Goal: Transaction & Acquisition: Book appointment/travel/reservation

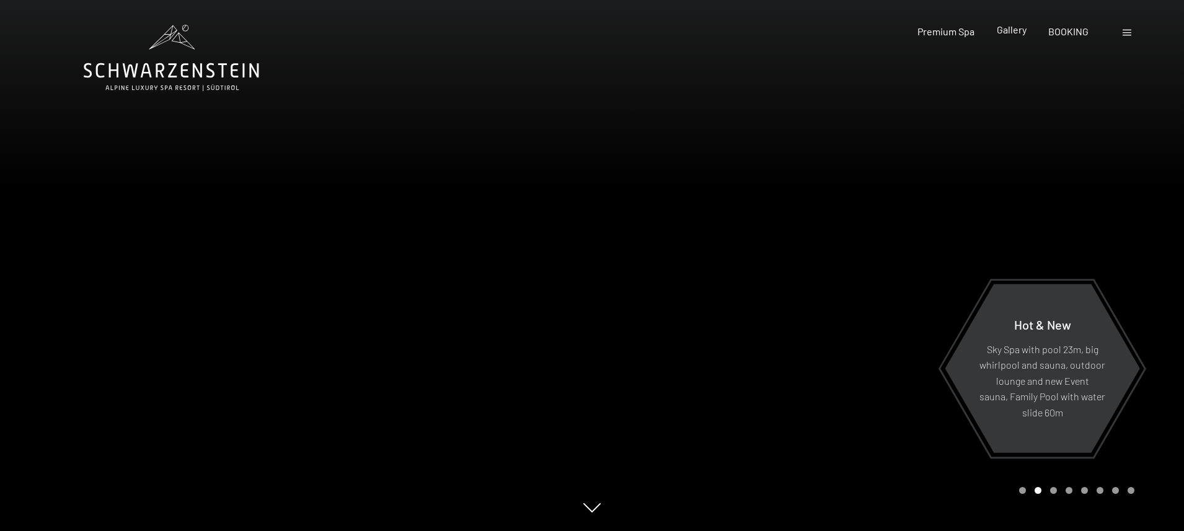
click at [1003, 27] on span "Gallery" at bounding box center [1012, 30] width 30 height 12
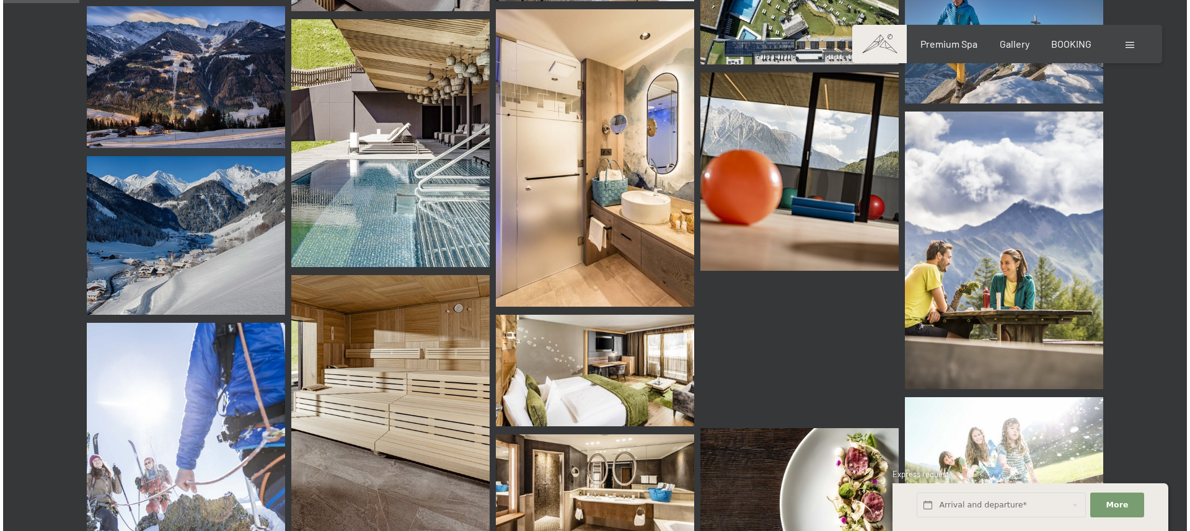
scroll to position [1018, 0]
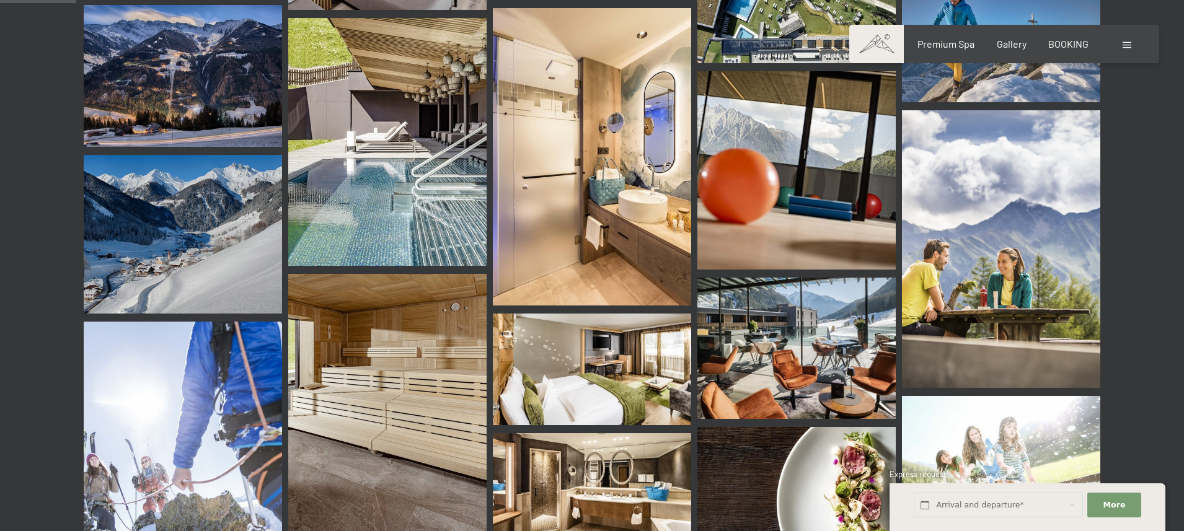
click at [210, 156] on img at bounding box center [183, 234] width 198 height 159
click at [1132, 43] on div at bounding box center [1129, 44] width 12 height 14
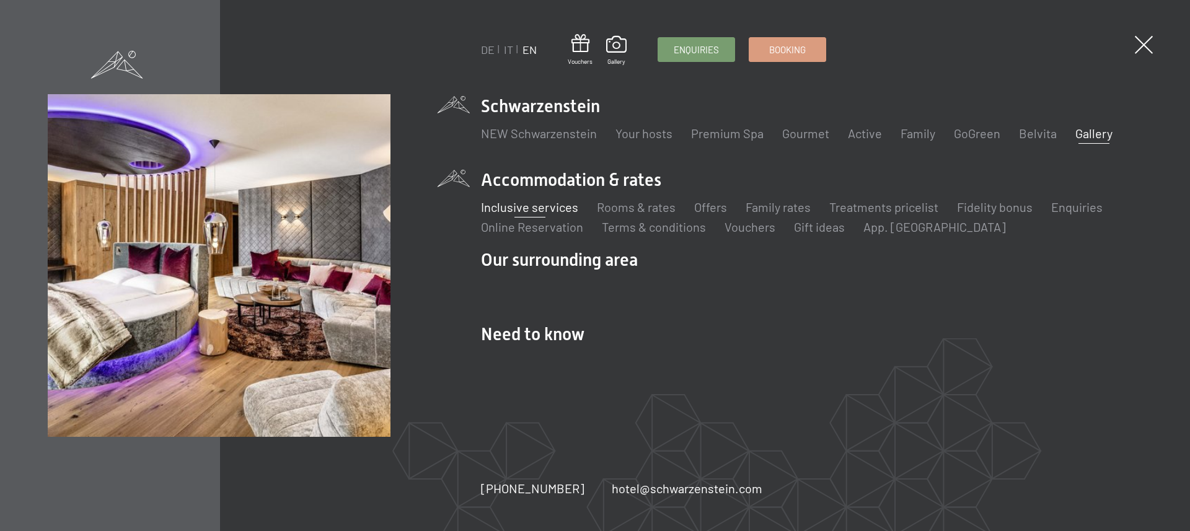
click at [552, 208] on link "Inclusive services" at bounding box center [529, 207] width 97 height 15
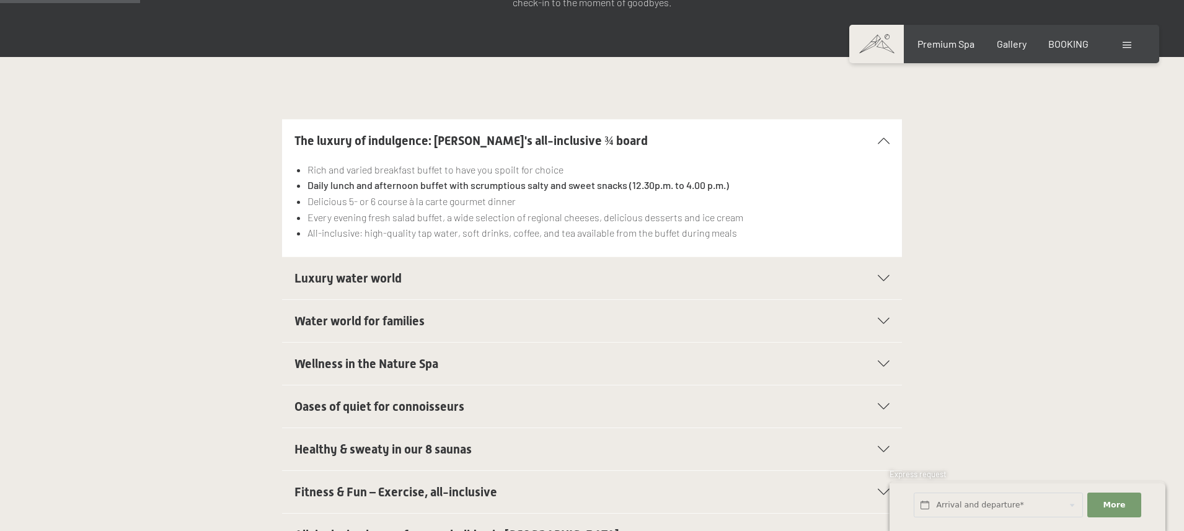
scroll to position [326, 0]
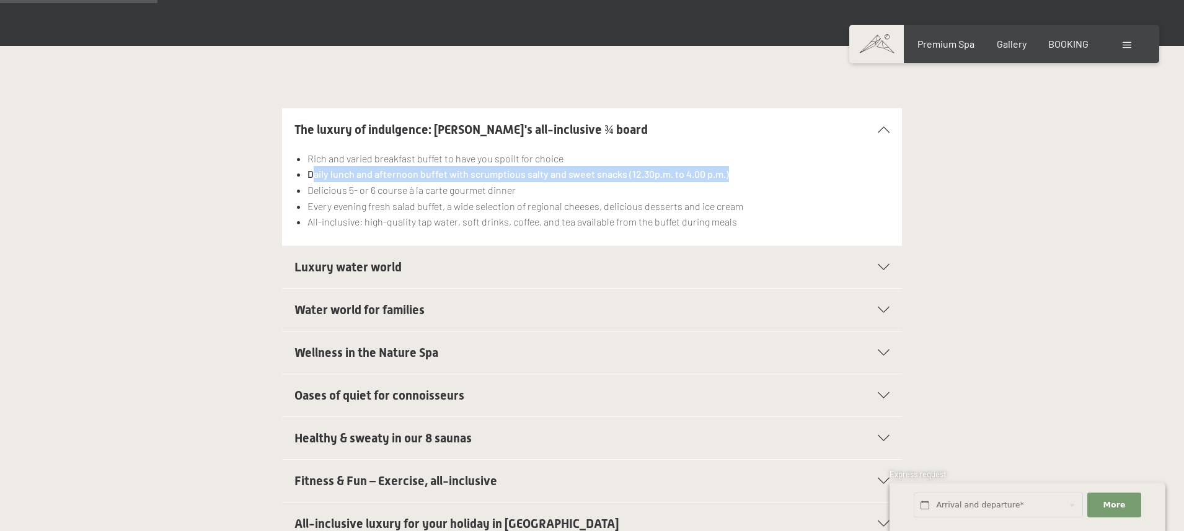
drag, startPoint x: 330, startPoint y: 141, endPoint x: 733, endPoint y: 141, distance: 402.4
click at [732, 166] on li "Daily lunch and afternoon buffet with scrumptious salty and sweet snacks (12.30…" at bounding box center [599, 174] width 582 height 16
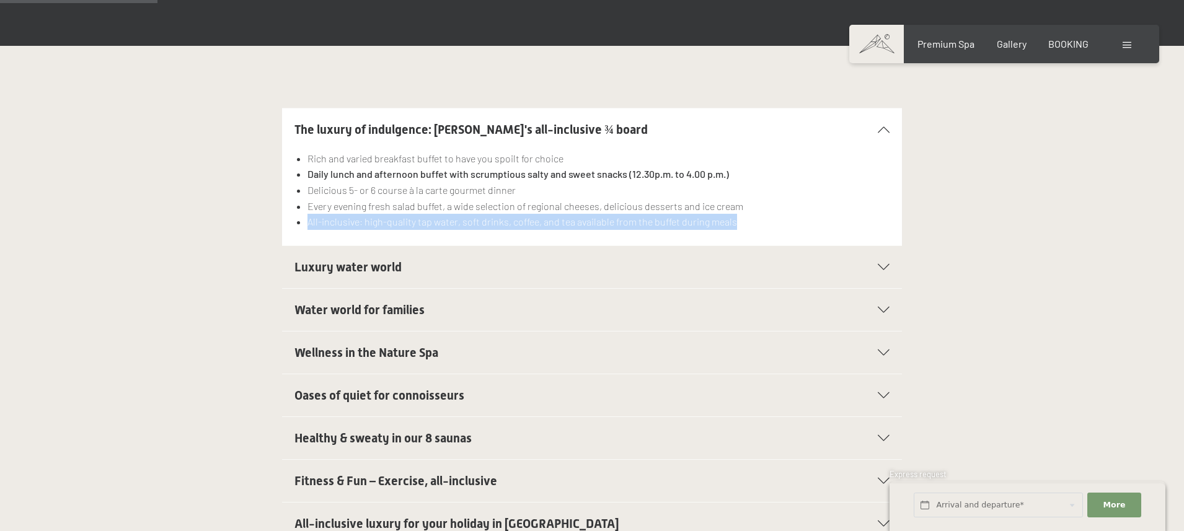
drag, startPoint x: 295, startPoint y: 186, endPoint x: 750, endPoint y: 190, distance: 455.7
click at [750, 190] on section "The luxury of indulgence: Schwarzenstein's all-inclusive ¾ board Rich and varie…" at bounding box center [592, 177] width 620 height 138
click at [750, 214] on li "All-inclusive: high-quality tap water, soft drinks, coffee, and tea available f…" at bounding box center [599, 222] width 582 height 16
drag, startPoint x: 751, startPoint y: 190, endPoint x: 609, endPoint y: 190, distance: 142.6
click at [608, 214] on li "All-inclusive: high-quality tap water, soft drinks, coffee, and tea available f…" at bounding box center [599, 222] width 582 height 16
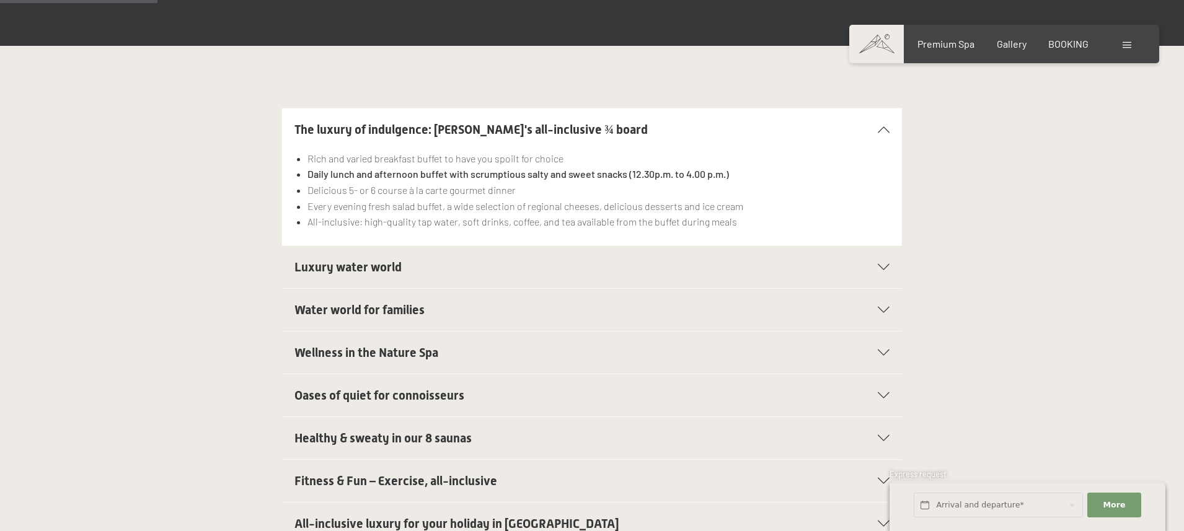
click at [852, 214] on li "All-inclusive: high-quality tap water, soft drinks, coffee, and tea available f…" at bounding box center [599, 222] width 582 height 16
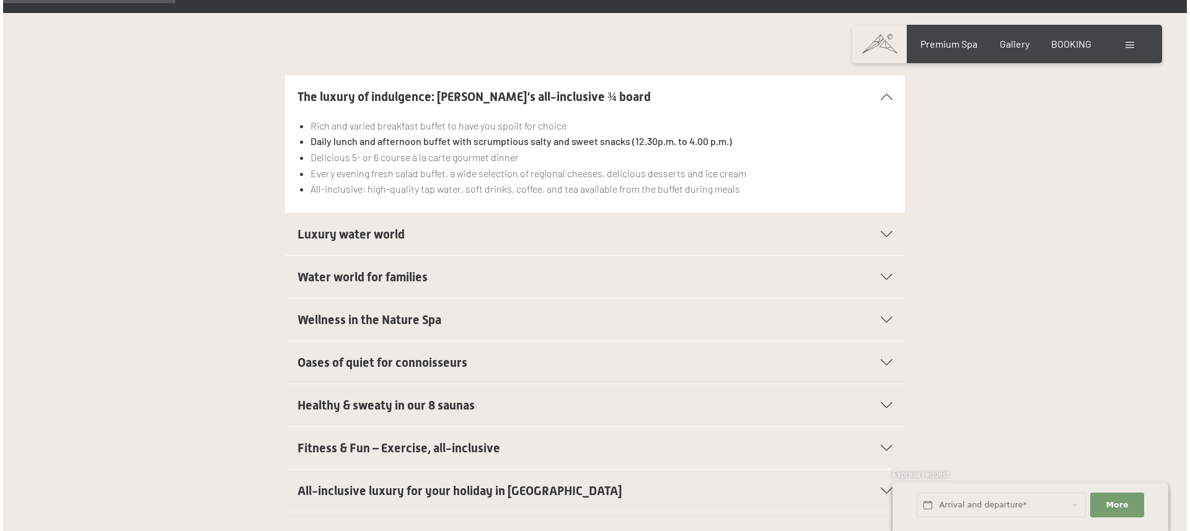
scroll to position [377, 0]
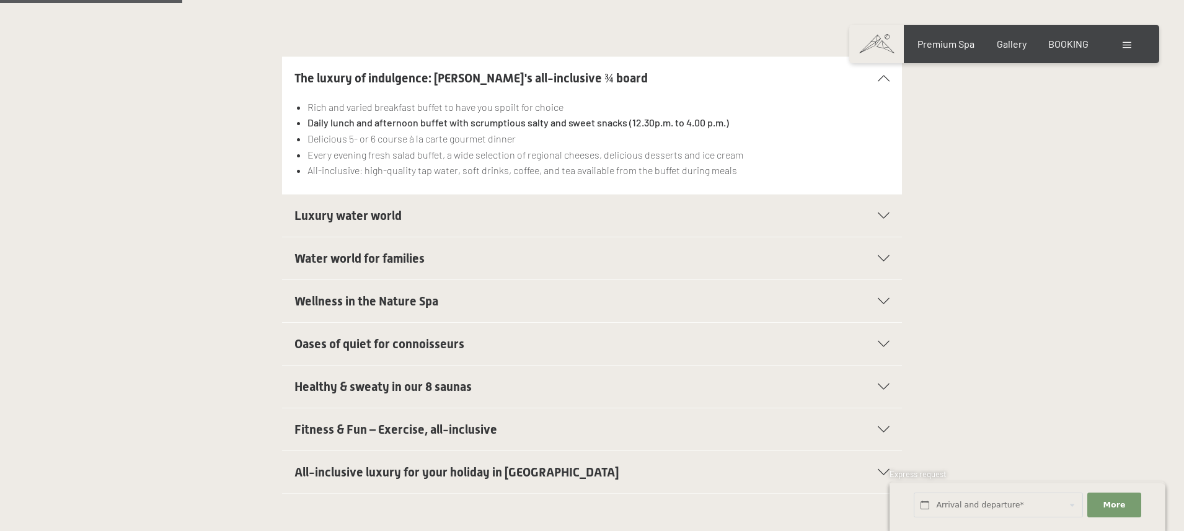
click at [603, 207] on h2 "Luxury water world" at bounding box center [563, 215] width 536 height 17
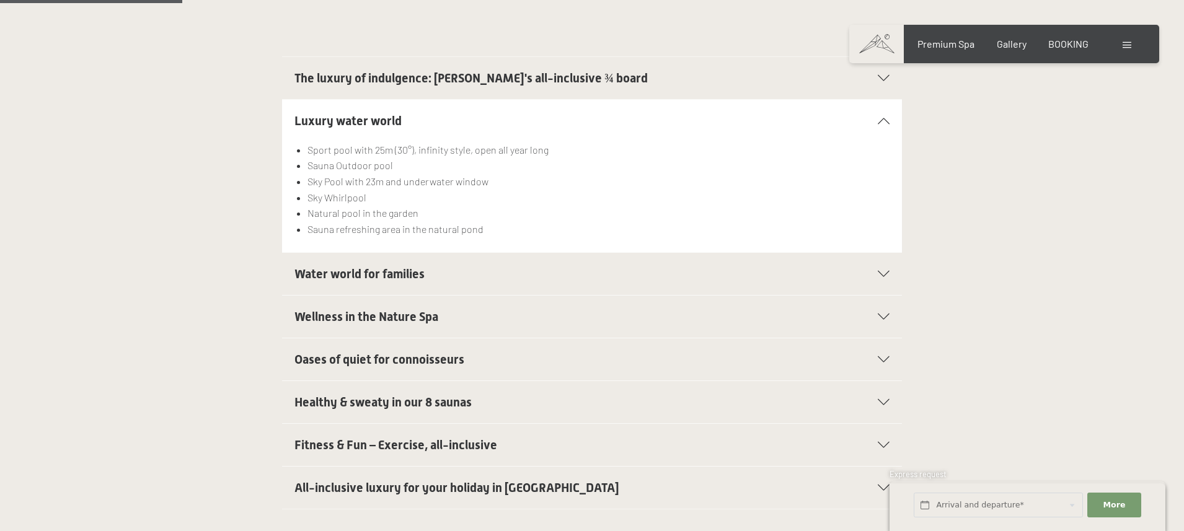
click at [879, 118] on icon at bounding box center [884, 121] width 12 height 6
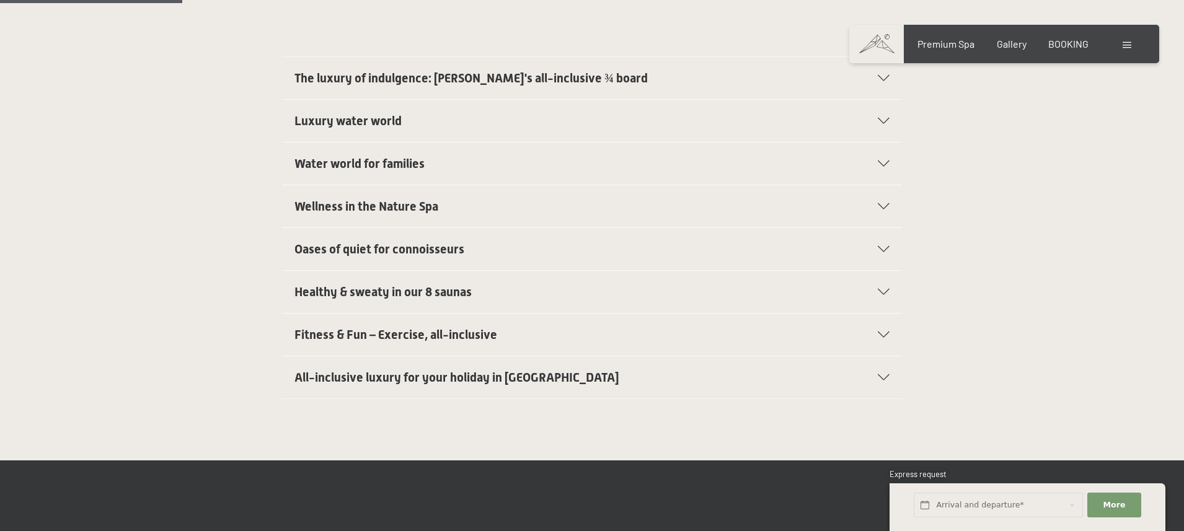
click at [1125, 38] on div at bounding box center [1129, 44] width 12 height 14
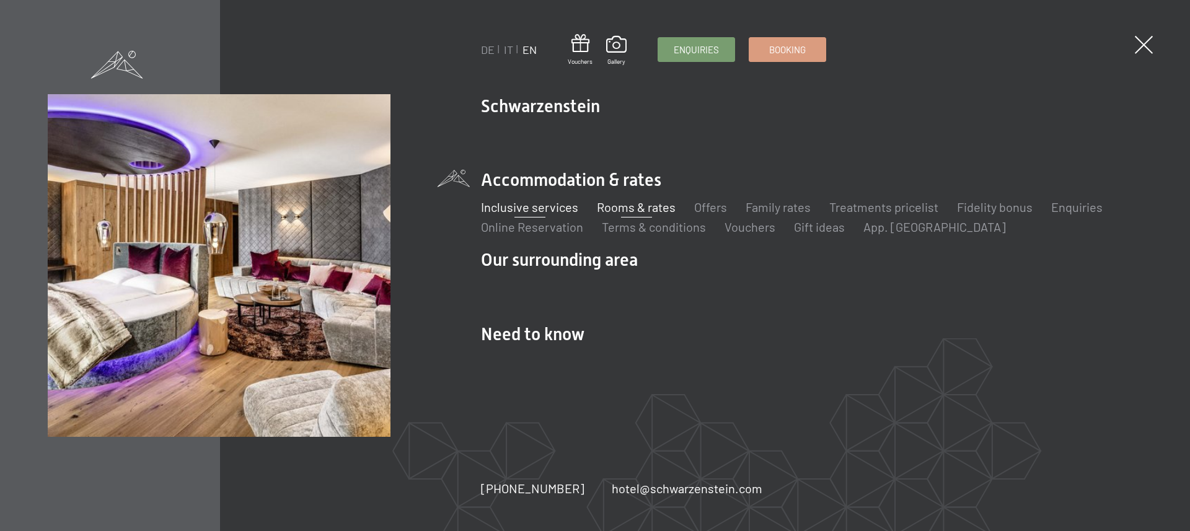
click at [637, 205] on link "Rooms & rates" at bounding box center [636, 207] width 79 height 15
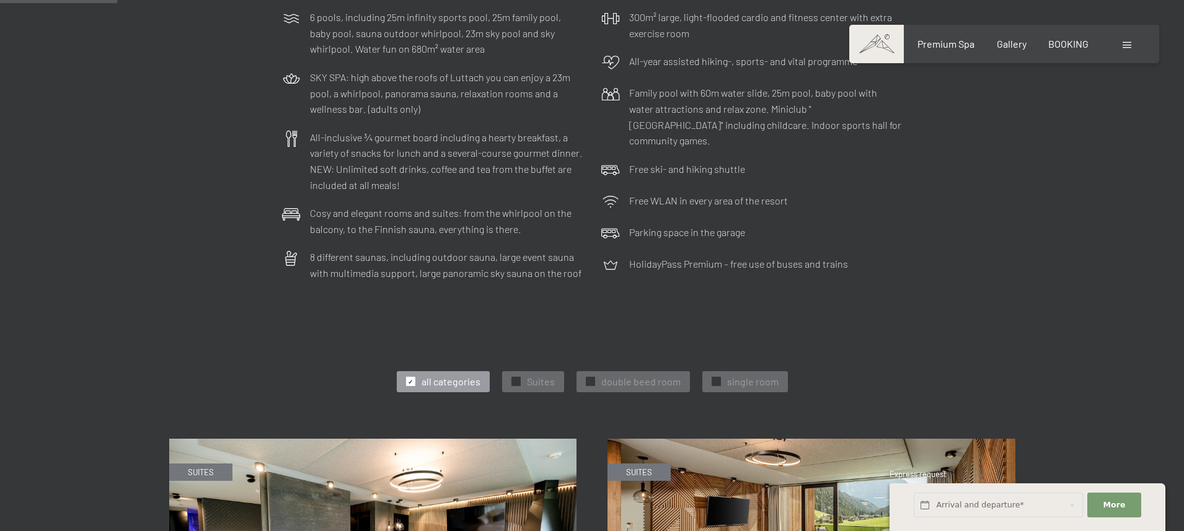
scroll to position [441, 0]
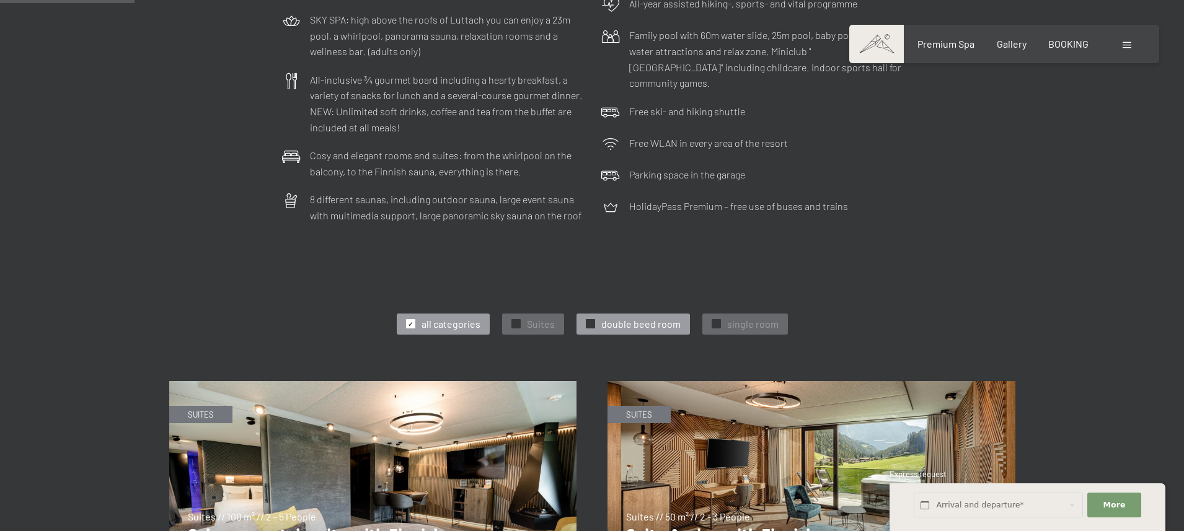
click at [660, 317] on span "double beed room" at bounding box center [640, 324] width 79 height 14
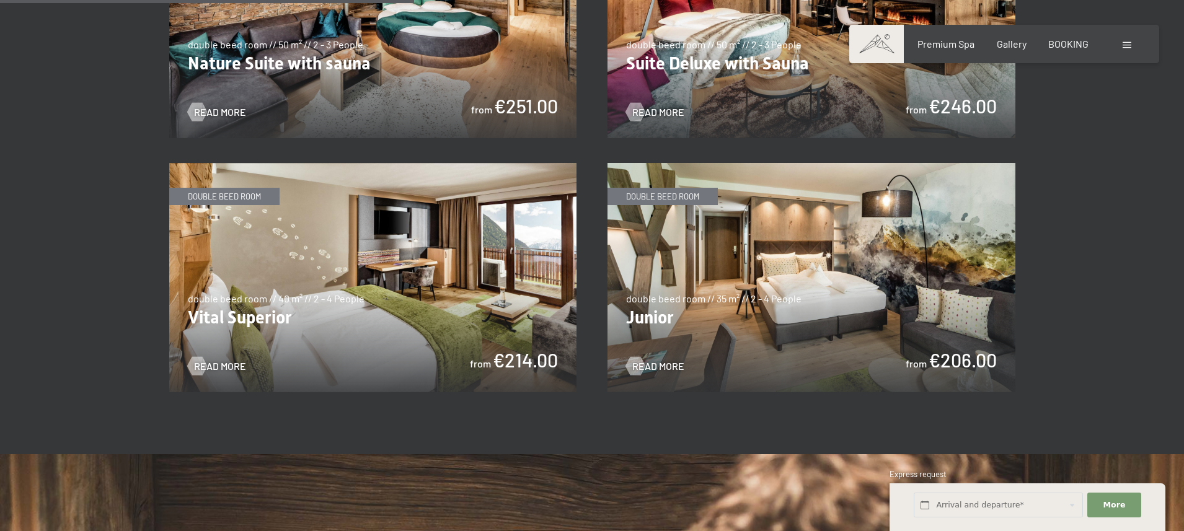
scroll to position [915, 0]
click at [406, 268] on img at bounding box center [373, 276] width 408 height 229
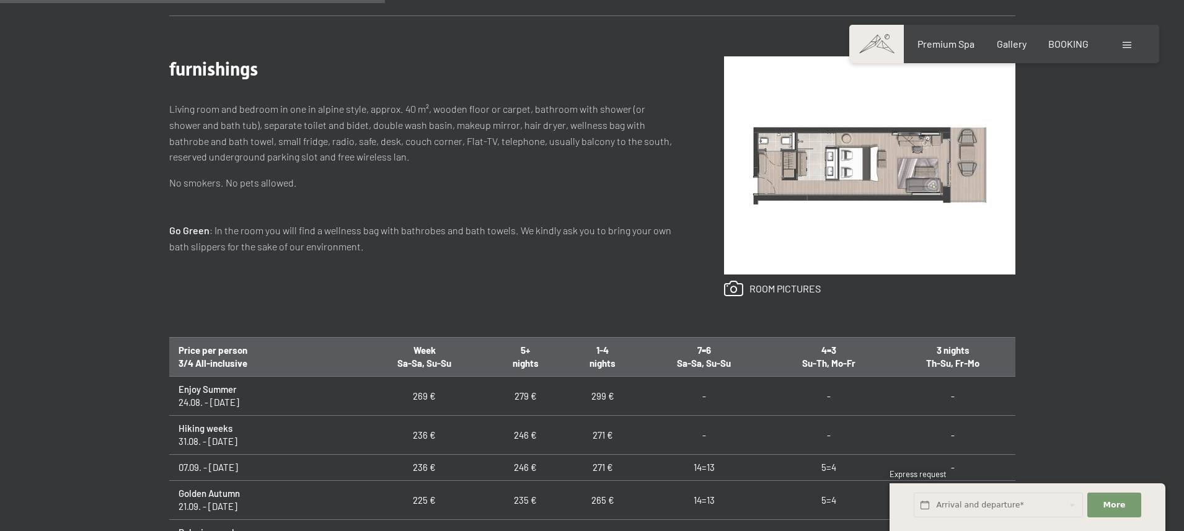
scroll to position [517, 0]
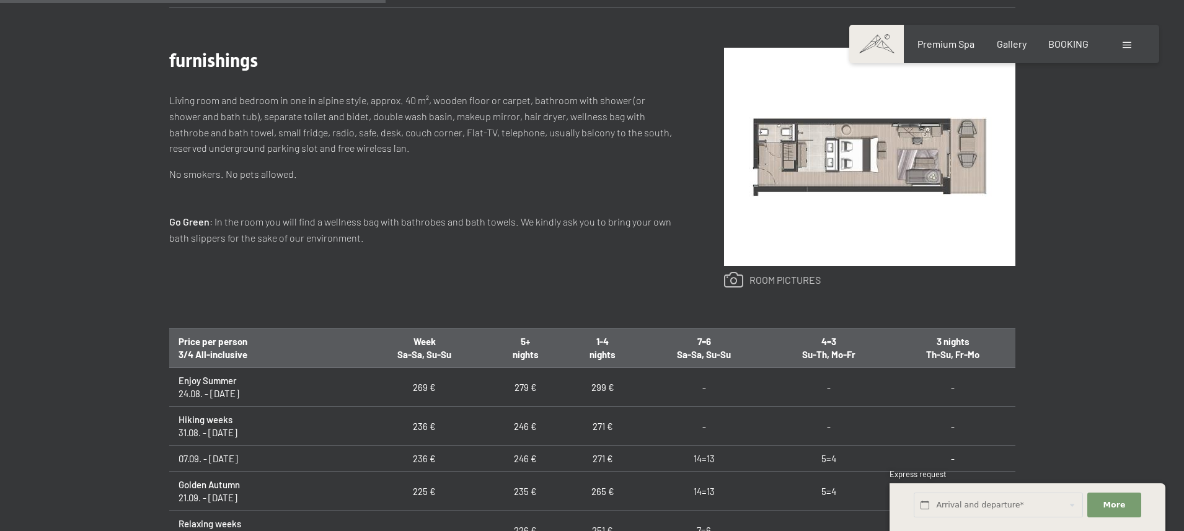
click at [764, 277] on link at bounding box center [772, 280] width 97 height 16
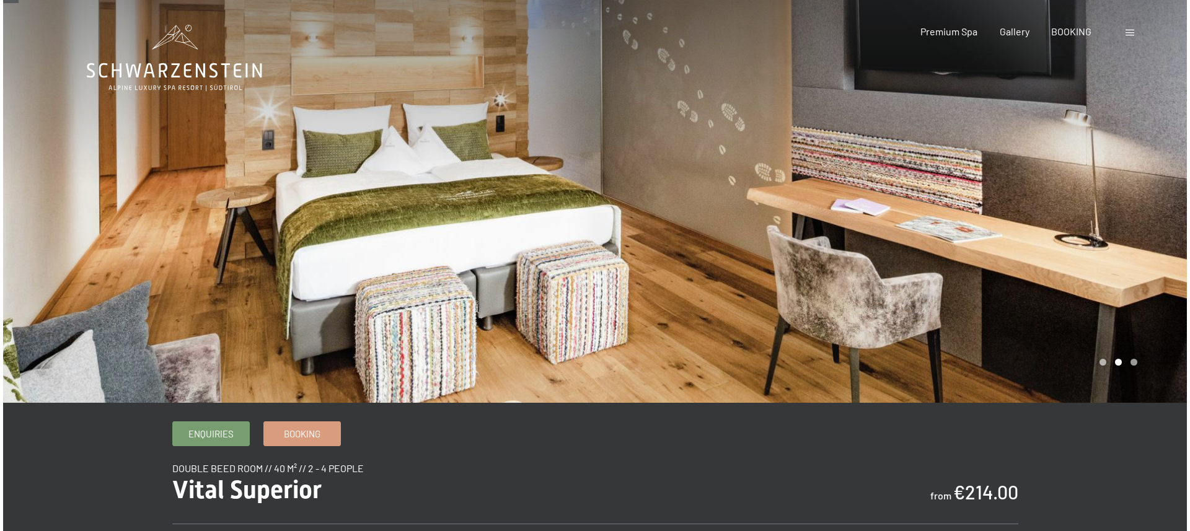
scroll to position [0, 0]
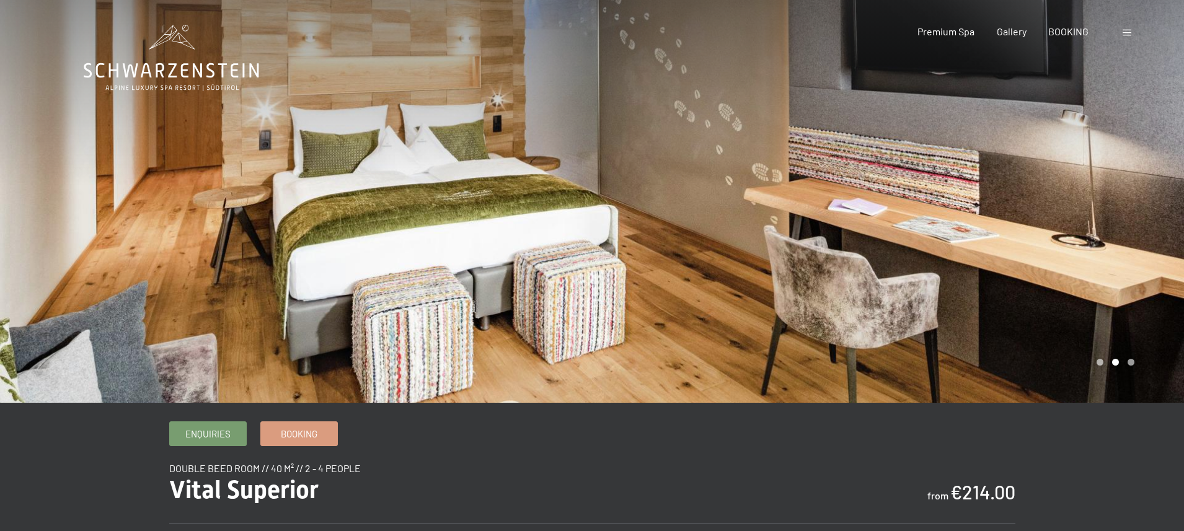
click at [1132, 33] on div at bounding box center [1129, 32] width 12 height 14
